Goal: Feedback & Contribution: Leave review/rating

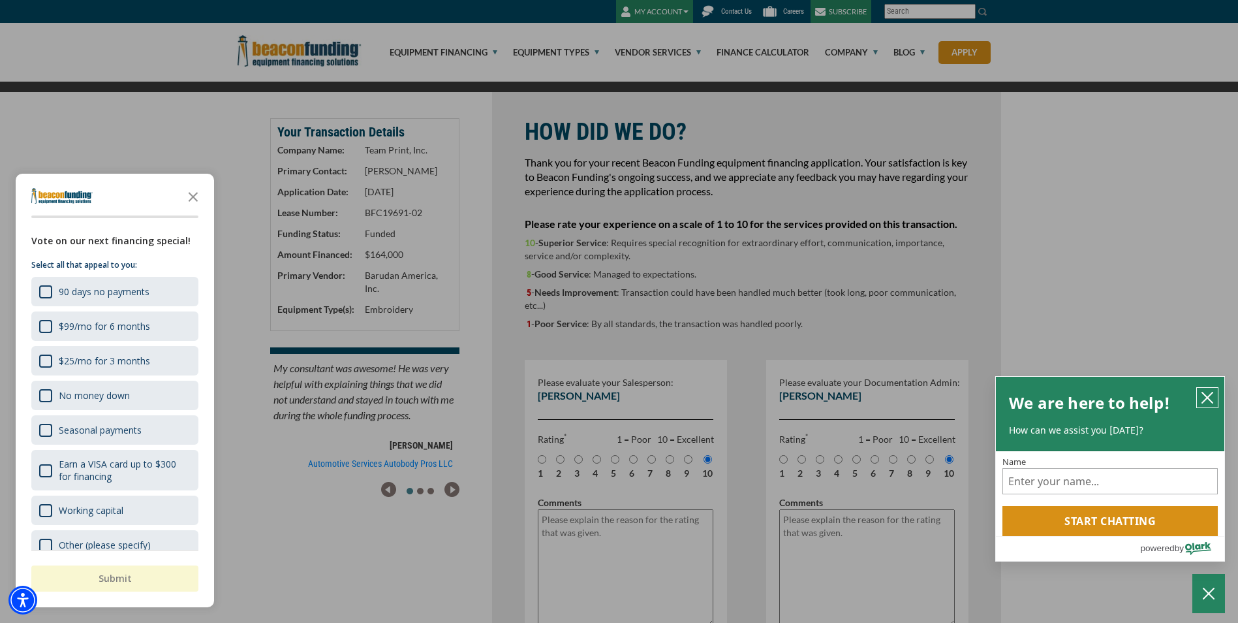
click at [1207, 398] on icon "close chatbox" at bounding box center [1207, 397] width 10 height 10
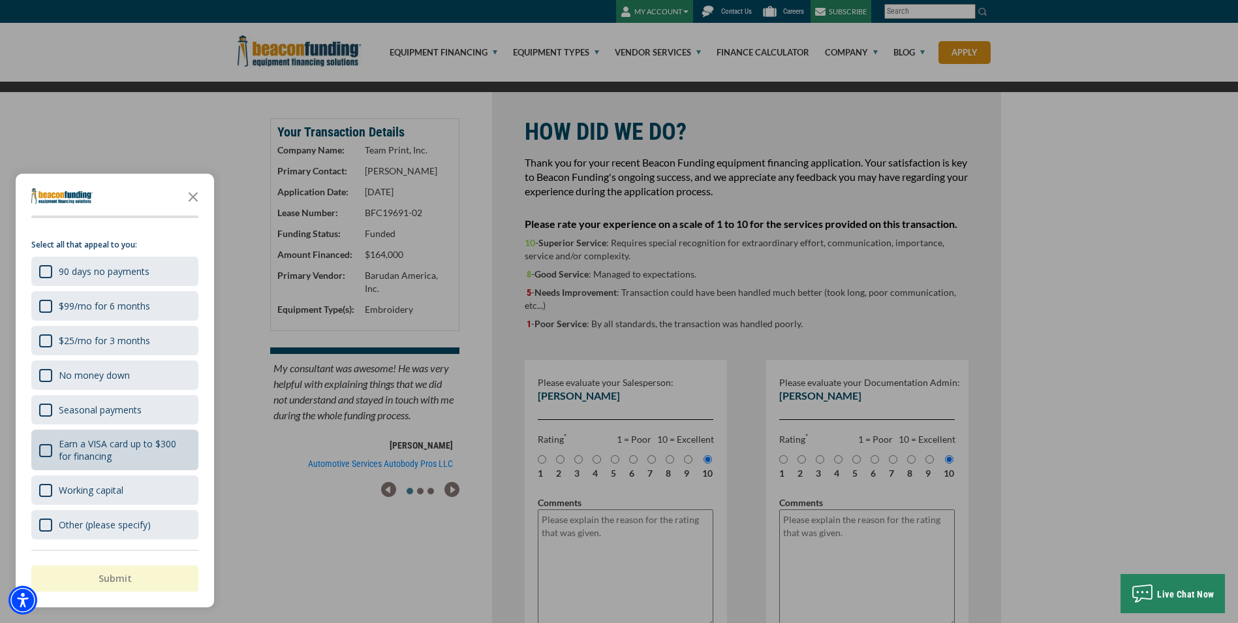
scroll to position [65, 0]
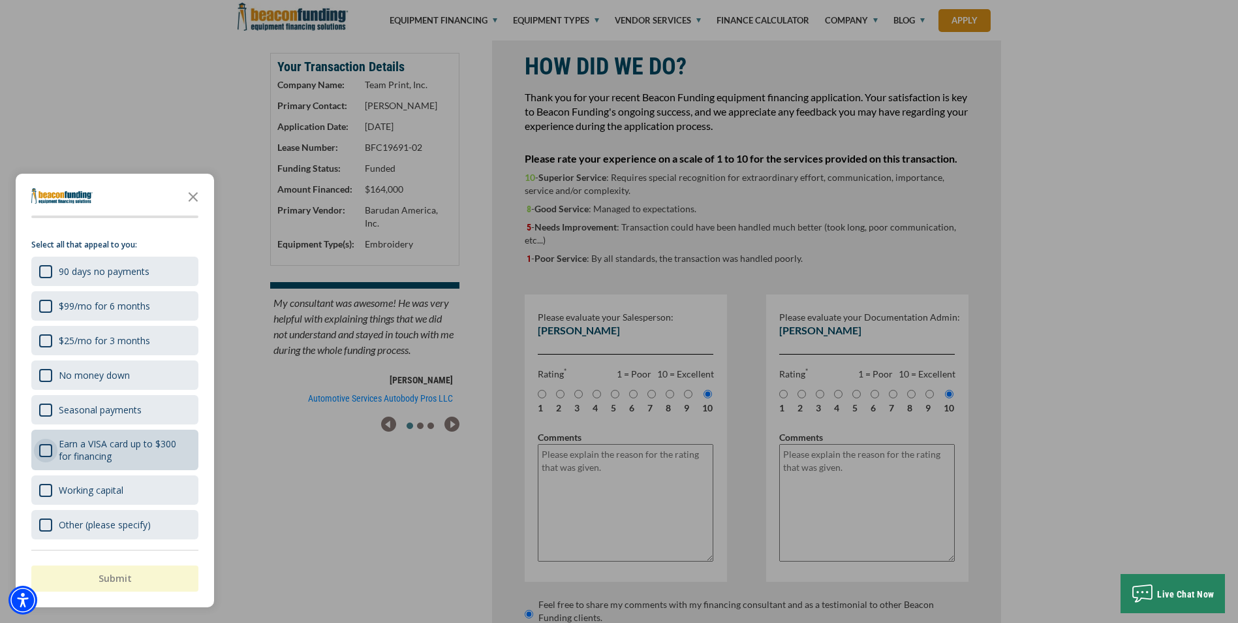
click at [41, 452] on div "Earn a VISA card up to $300 for financing" at bounding box center [45, 450] width 13 height 13
click at [136, 579] on button "Submit" at bounding box center [114, 578] width 167 height 26
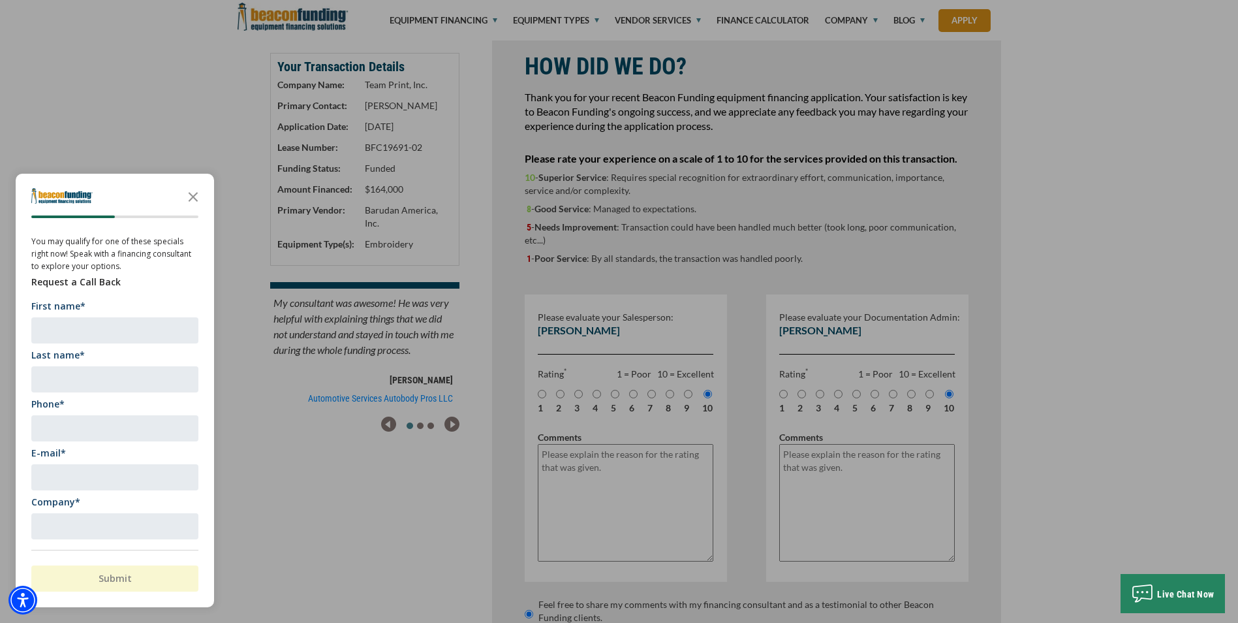
scroll to position [0, 0]
click at [106, 334] on input "First name*" at bounding box center [114, 332] width 167 height 26
type input "Al"
type input "[PERSON_NAME]"
type input "[PHONE_NUMBER]"
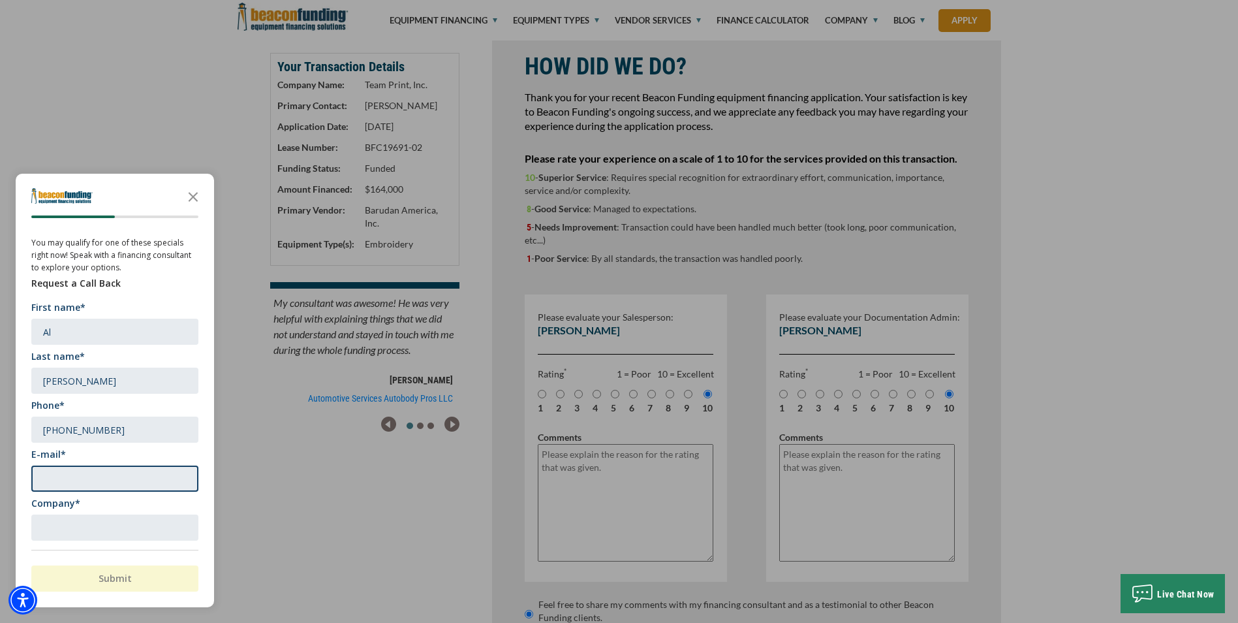
type input "[EMAIL_ADDRESS][DOMAIN_NAME]"
type input "TEAM PRINT INC."
click at [130, 583] on button "Submit" at bounding box center [114, 578] width 167 height 26
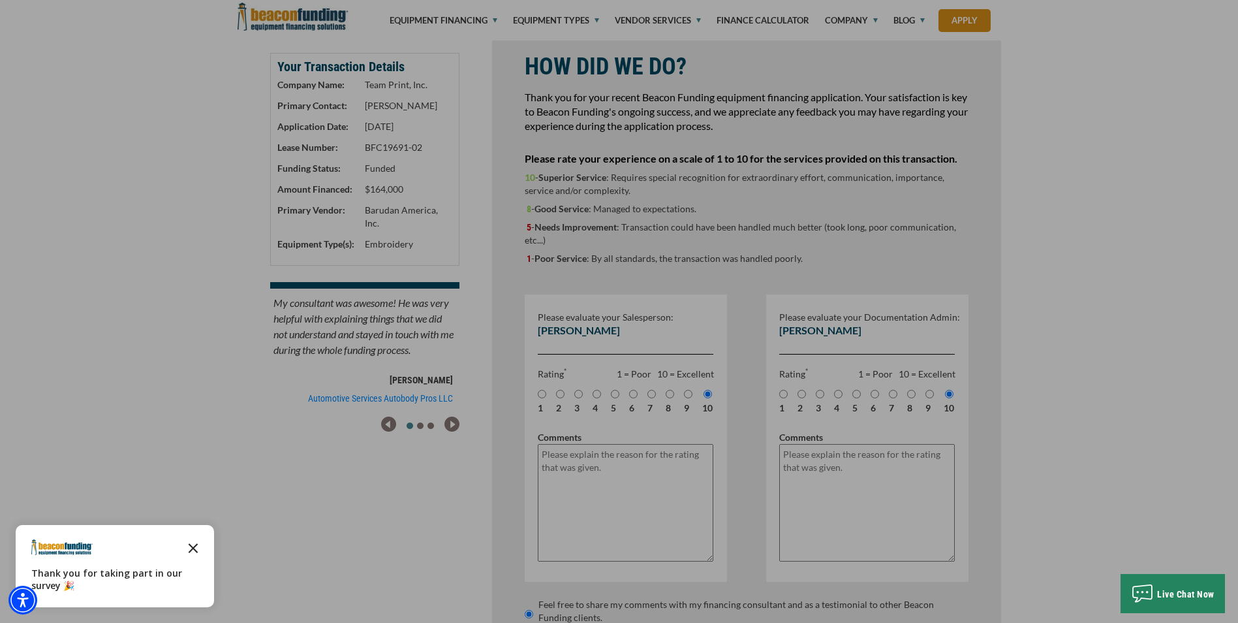
click at [194, 546] on icon "Close the survey" at bounding box center [193, 547] width 26 height 26
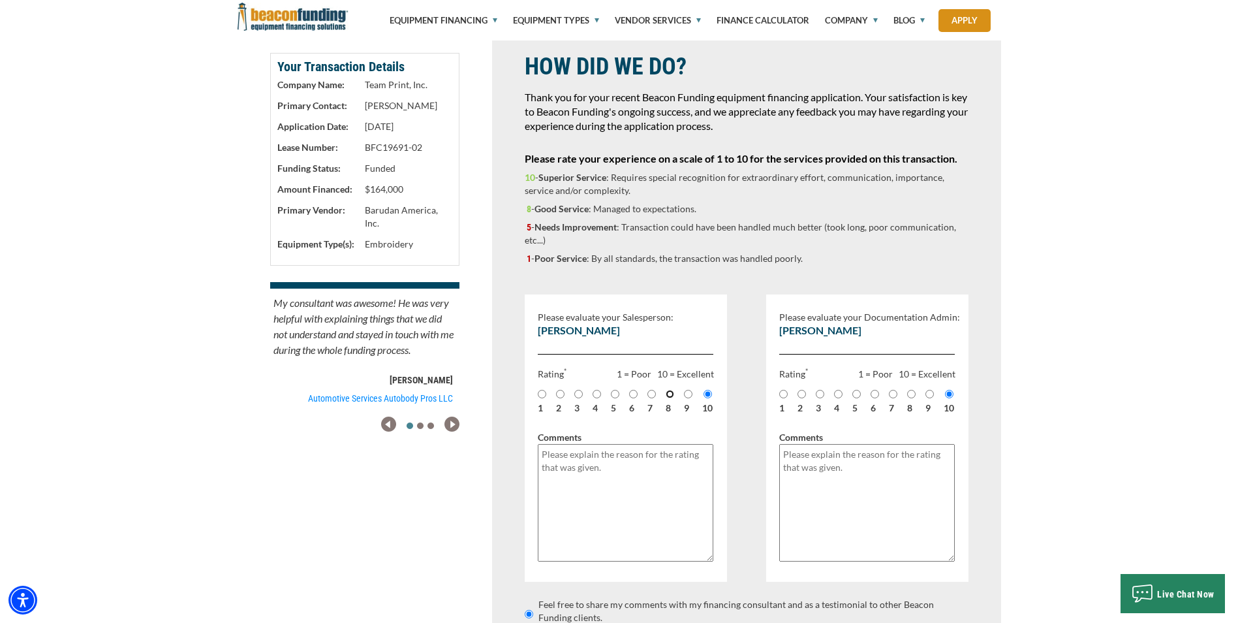
click at [672, 394] on input "8" at bounding box center [670, 394] width 8 height 8
radio input "true"
click at [913, 398] on input "8" at bounding box center [911, 394] width 8 height 8
radio input "true"
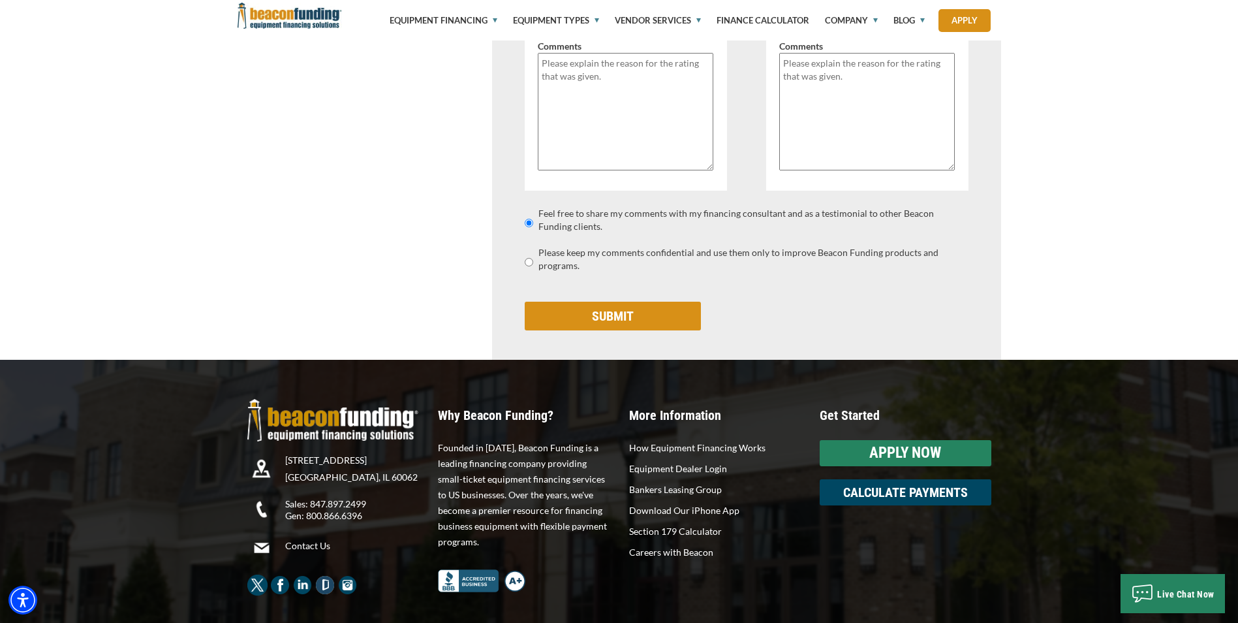
scroll to position [457, 0]
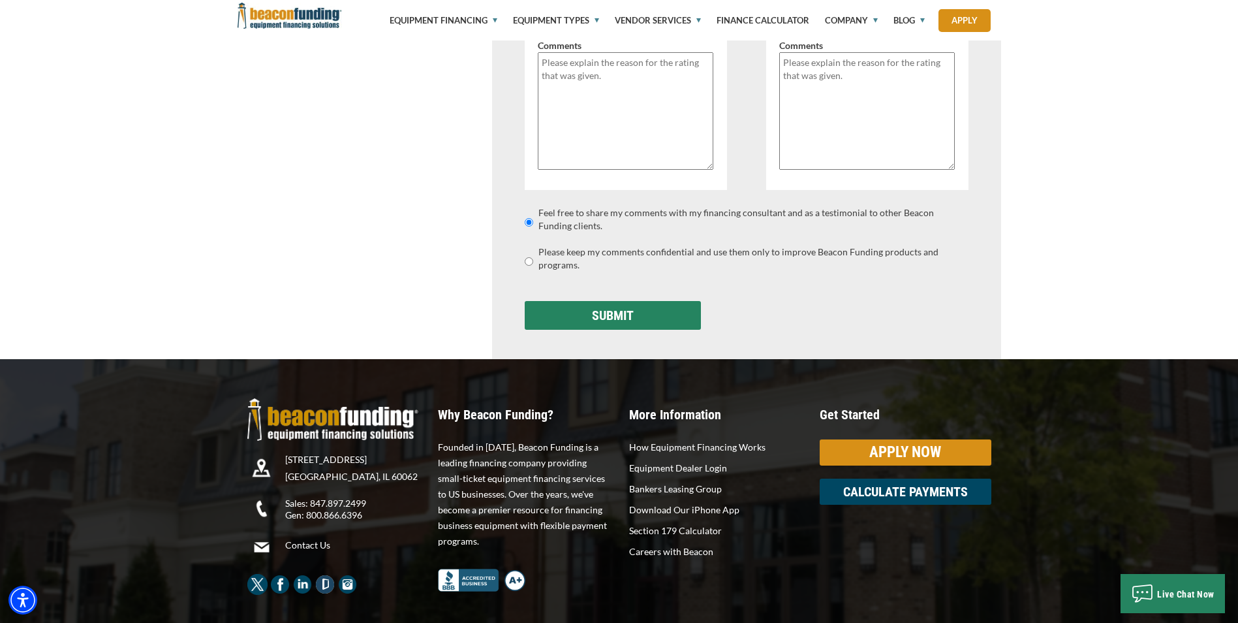
click at [621, 315] on input "SUBMIT" at bounding box center [613, 315] width 176 height 29
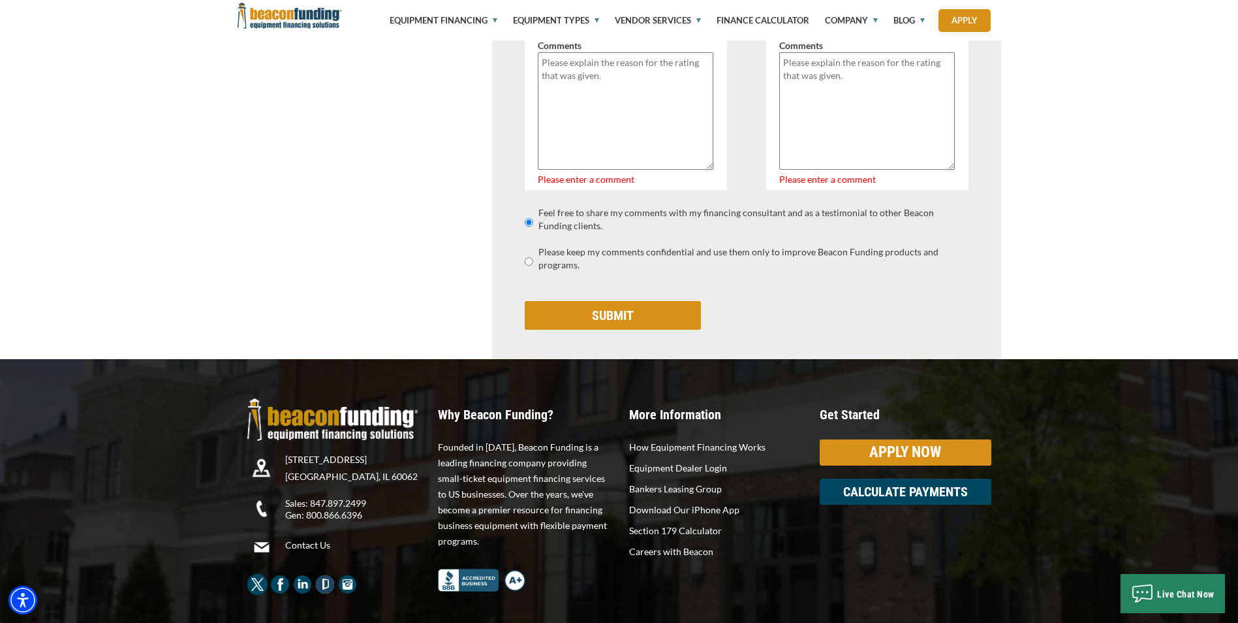
click at [587, 103] on textarea "Please explain the reason for the rating that was given." at bounding box center [626, 110] width 176 height 117
type textarea "a"
click at [800, 86] on textarea "Please explain the reason for the rating that was given." at bounding box center [867, 110] width 176 height 117
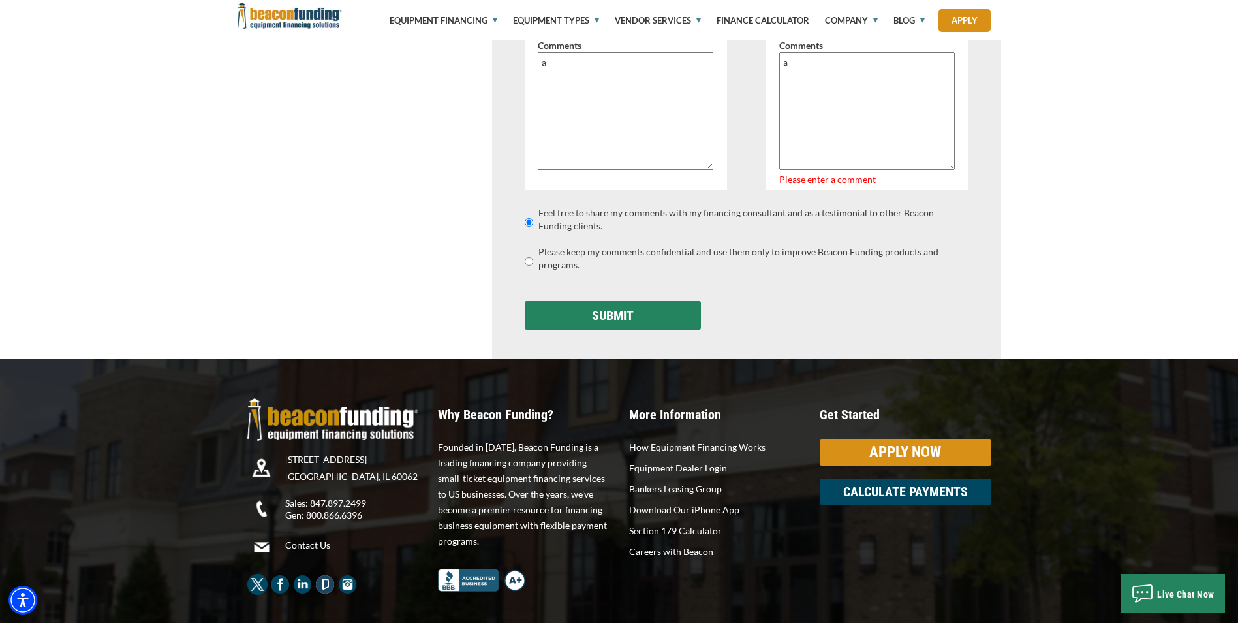
type textarea "a"
click at [630, 311] on input "SUBMIT" at bounding box center [613, 315] width 176 height 29
type input "Saving..."
